Goal: Navigation & Orientation: Find specific page/section

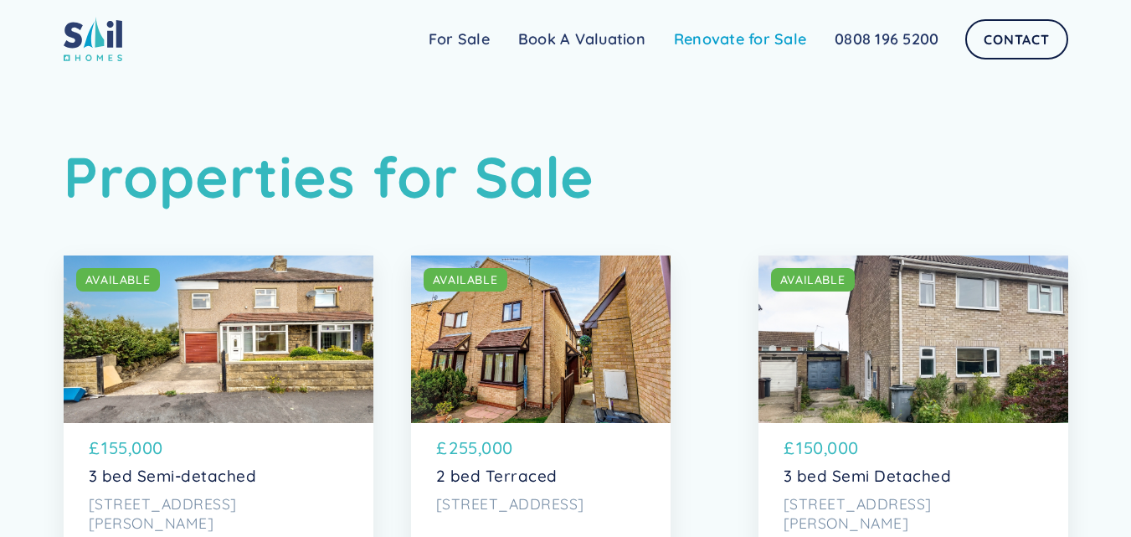
click at [723, 38] on link "Renovate for Sale" at bounding box center [740, 39] width 161 height 33
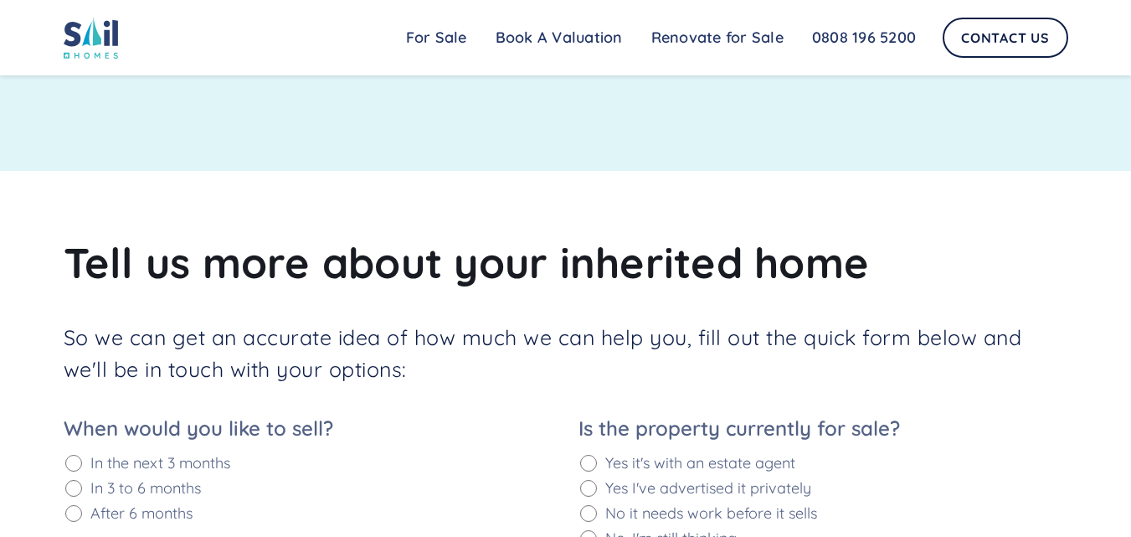
scroll to position [2031, 0]
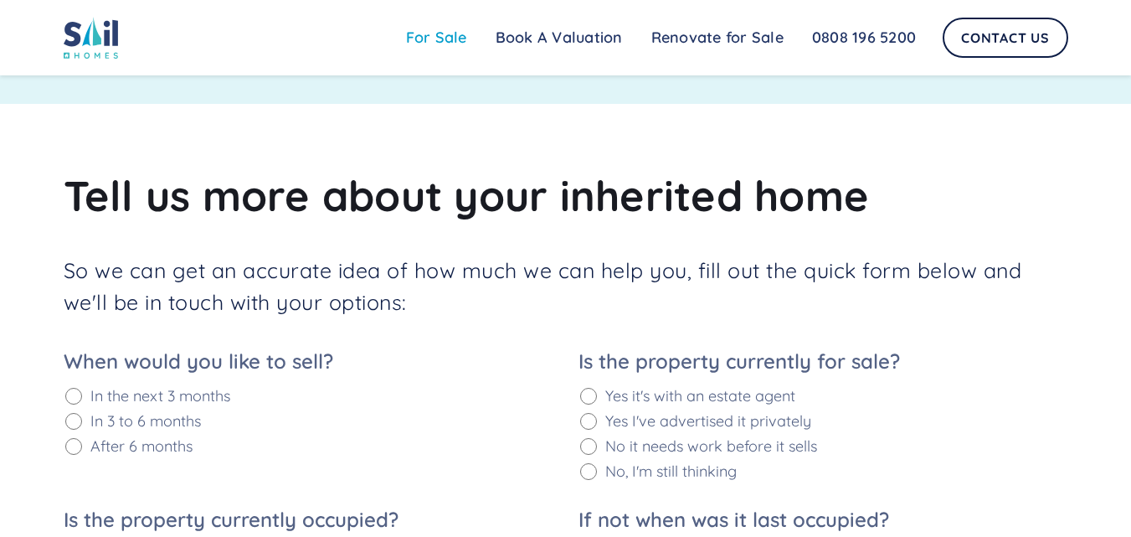
click at [434, 35] on link "For Sale" at bounding box center [437, 37] width 90 height 33
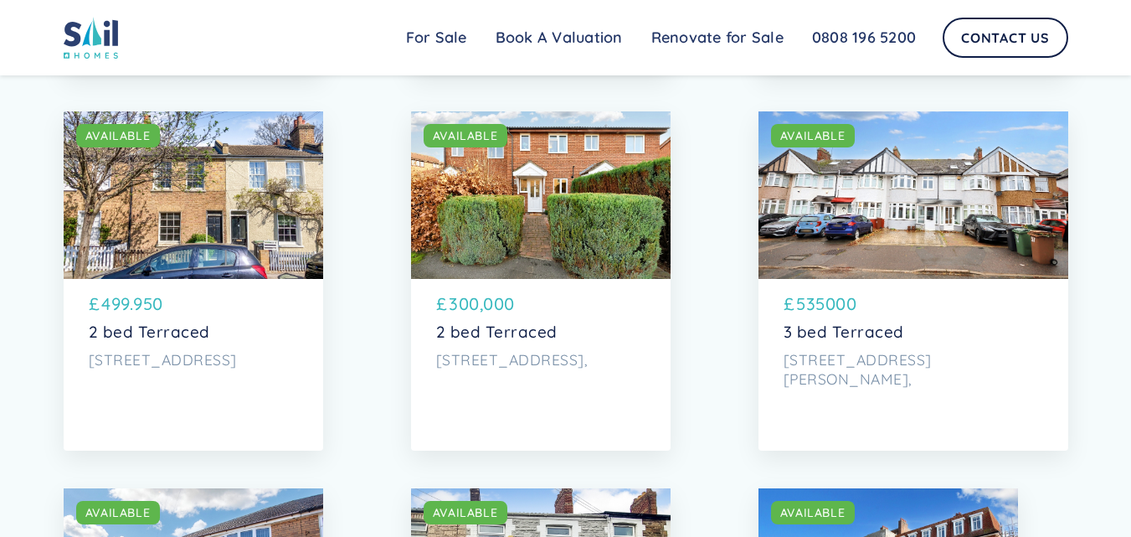
scroll to position [5067, 0]
